Goal: Task Accomplishment & Management: Use online tool/utility

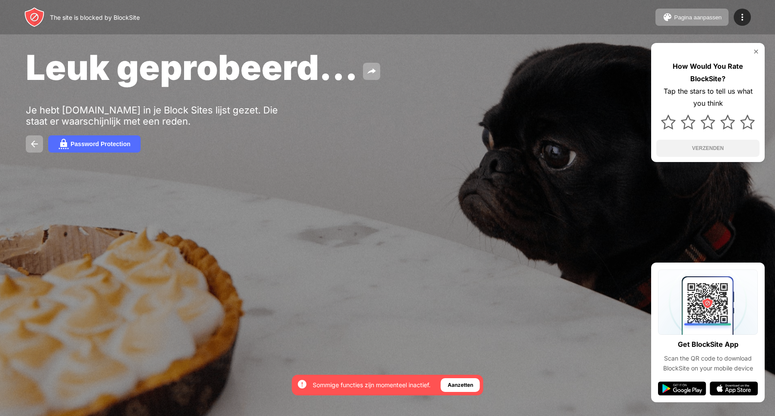
click at [258, 0] on div "The site is blocked by BlockSite Pagina aanpassen Blokkeerlijst bewerken Herlei…" at bounding box center [387, 17] width 775 height 34
